Goal: Transaction & Acquisition: Book appointment/travel/reservation

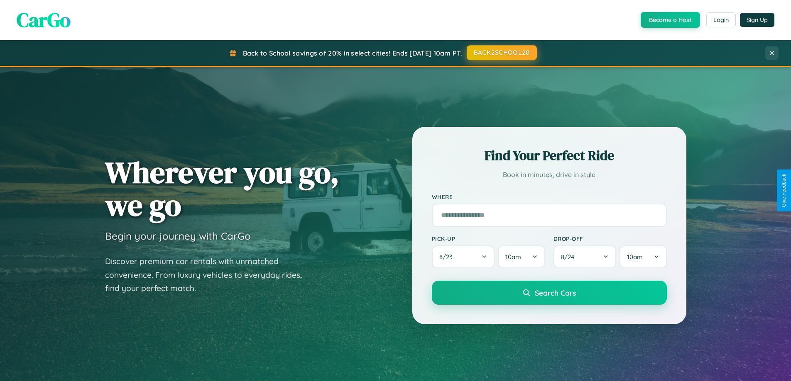
click at [501, 53] on button "BACK2SCHOOL20" at bounding box center [501, 52] width 70 height 15
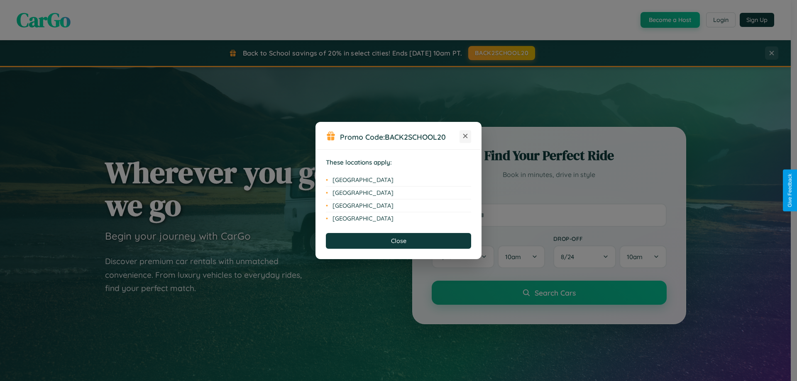
click at [465, 137] on icon at bounding box center [465, 136] width 5 height 5
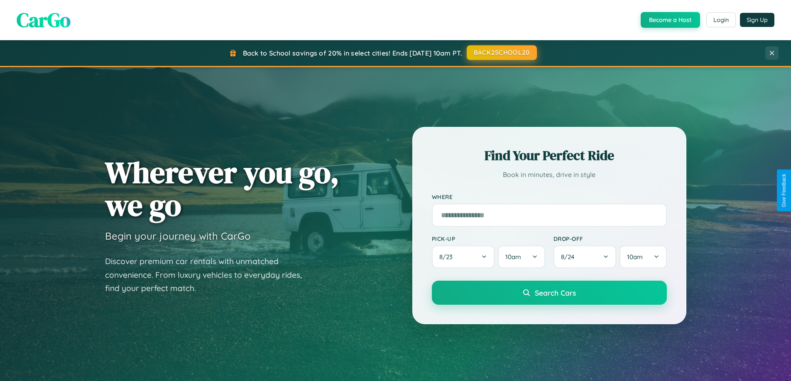
click at [501, 53] on button "BACK2SCHOOL20" at bounding box center [501, 52] width 70 height 15
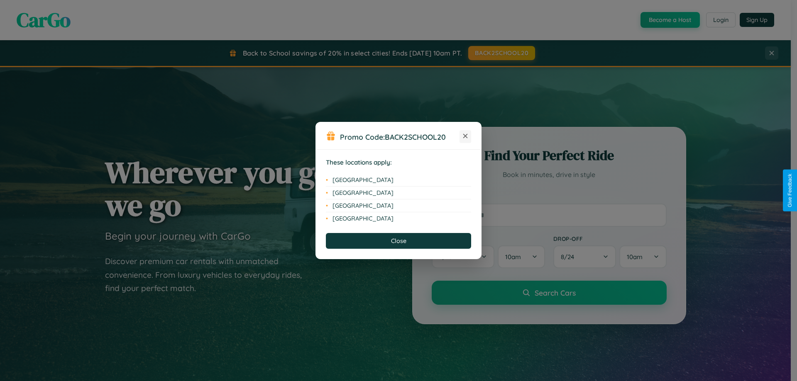
click at [465, 137] on icon at bounding box center [465, 136] width 5 height 5
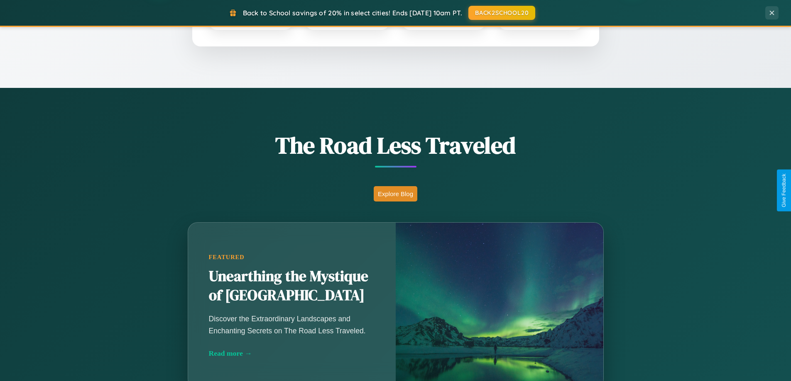
scroll to position [571, 0]
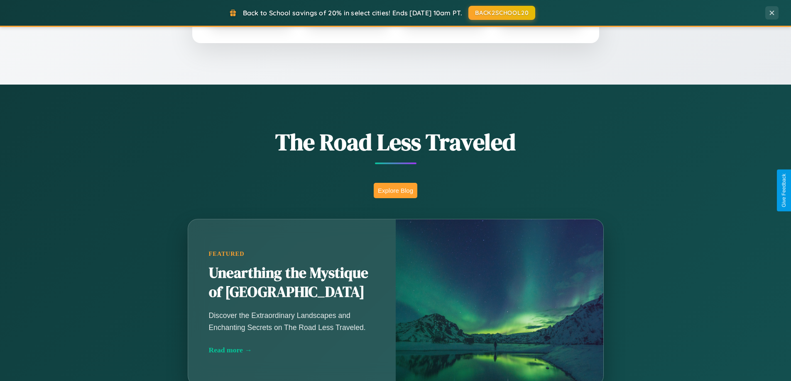
click at [395, 190] on button "Explore Blog" at bounding box center [395, 190] width 44 height 15
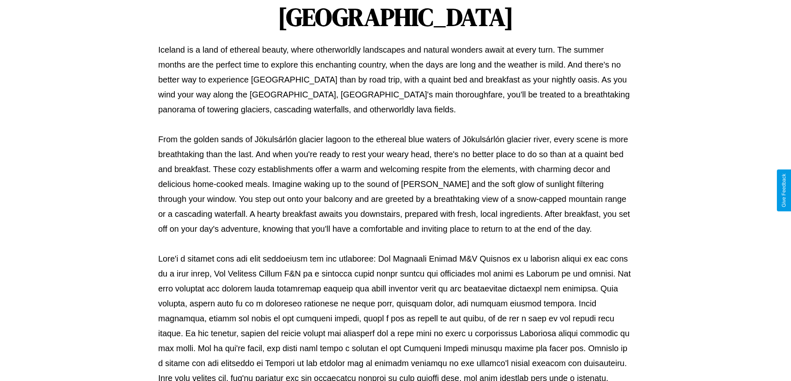
scroll to position [268, 0]
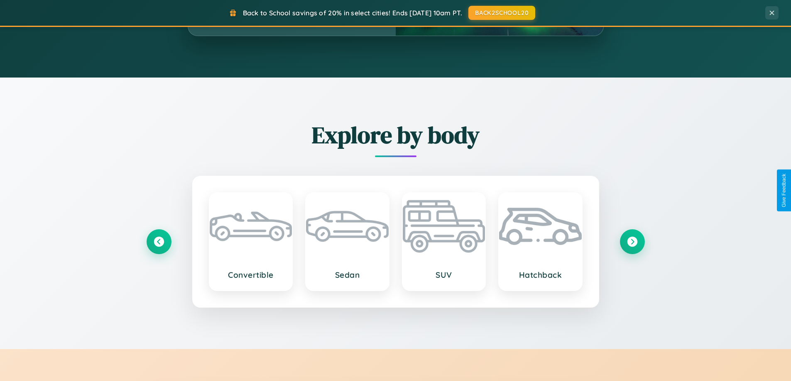
scroll to position [1333, 0]
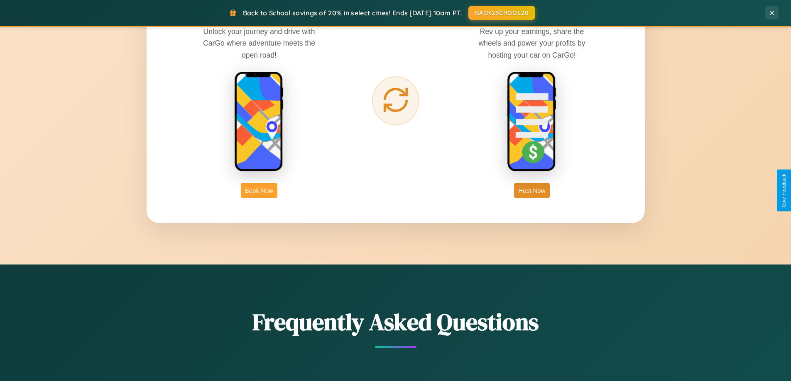
click at [259, 190] on button "Book Now" at bounding box center [259, 190] width 37 height 15
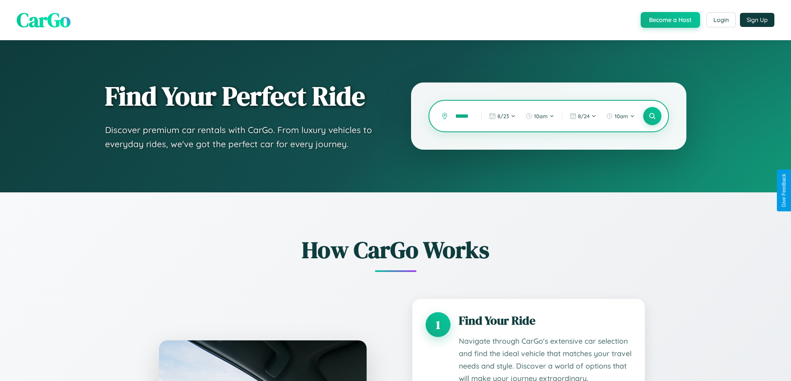
type input "*********"
